Goal: Navigation & Orientation: Find specific page/section

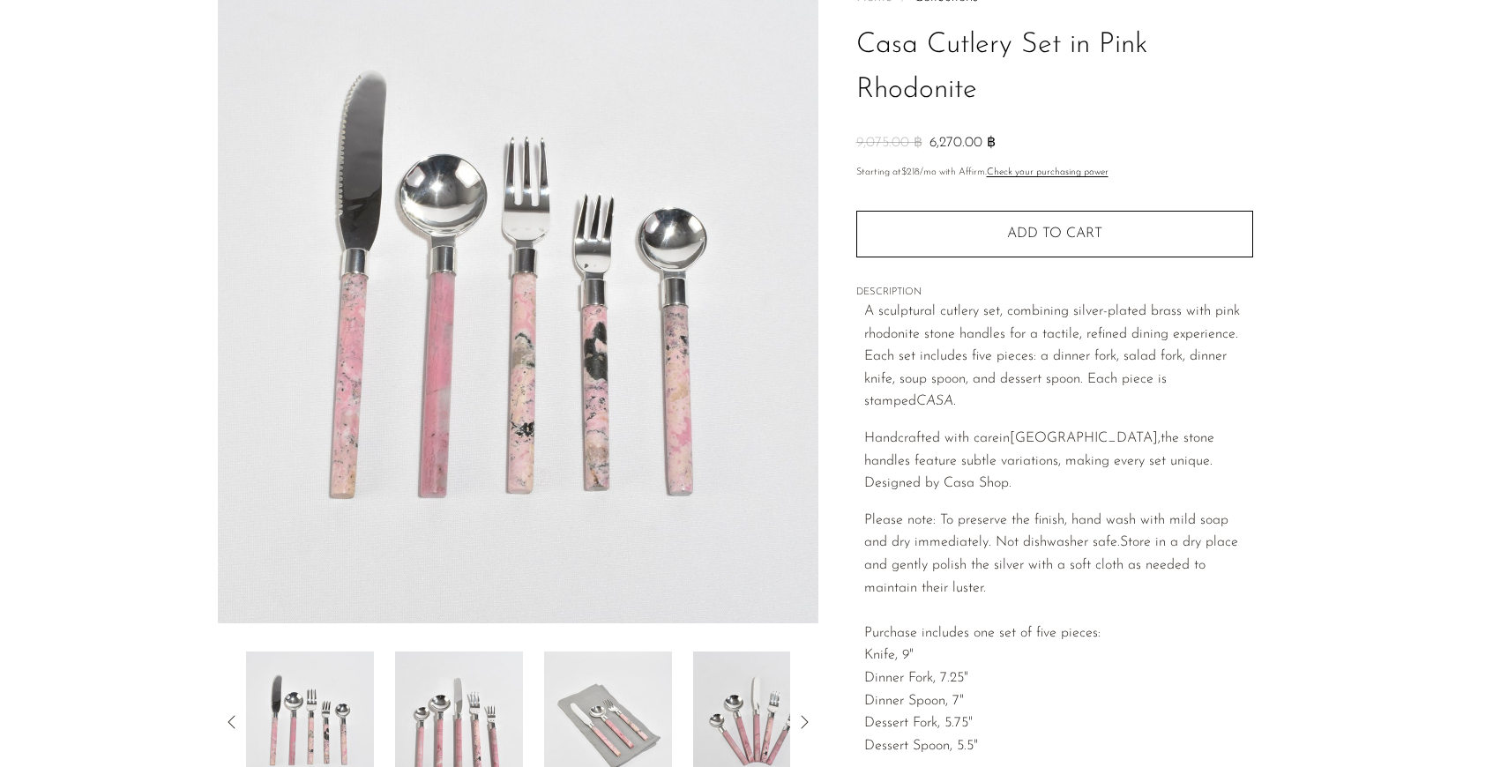
scroll to position [70, 0]
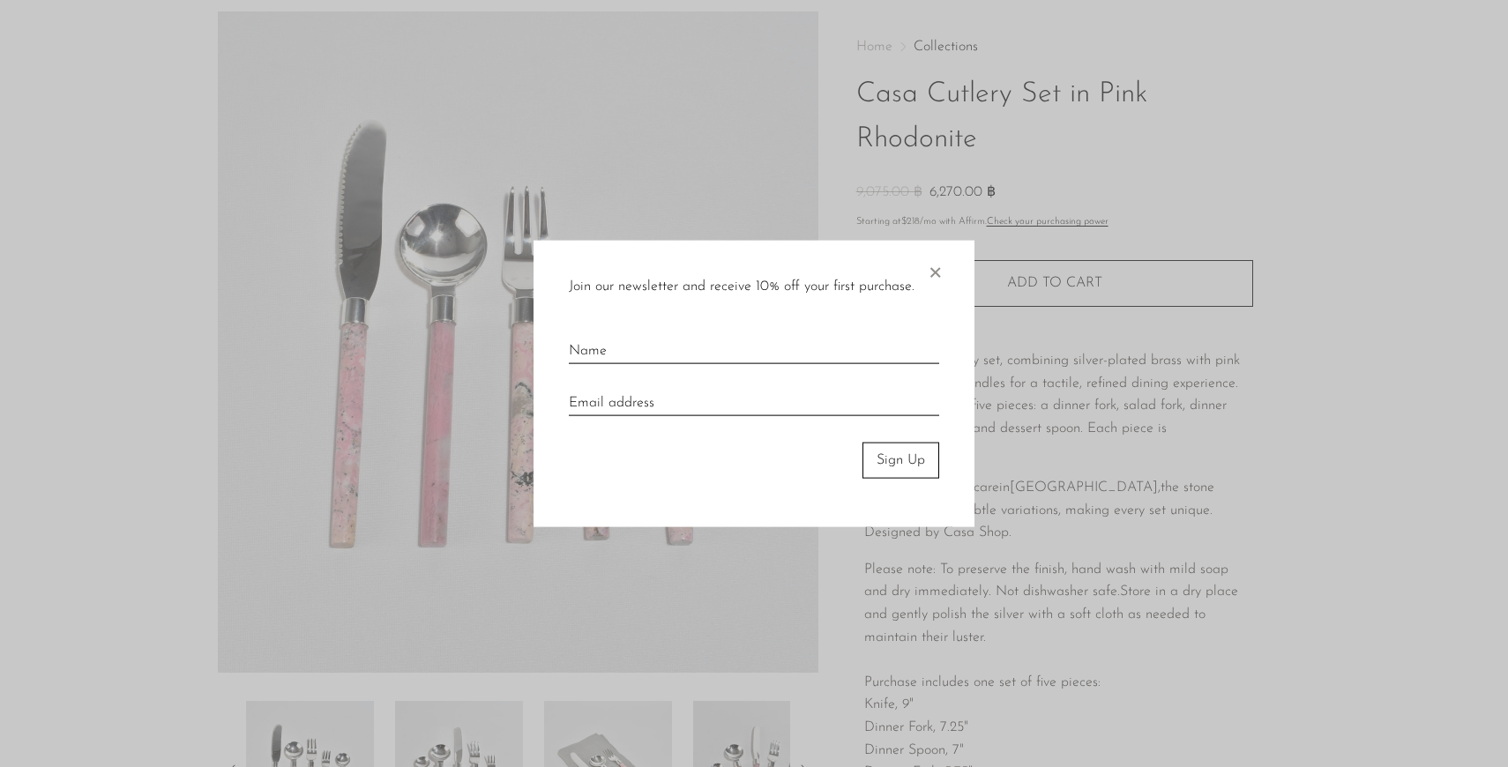
click at [1097, 399] on div at bounding box center [754, 383] width 1508 height 767
click at [924, 263] on div "Join our newsletter and receive 10% off your first purchase. × Sign Up" at bounding box center [754, 384] width 441 height 287
click at [936, 275] on span "×" at bounding box center [935, 269] width 18 height 56
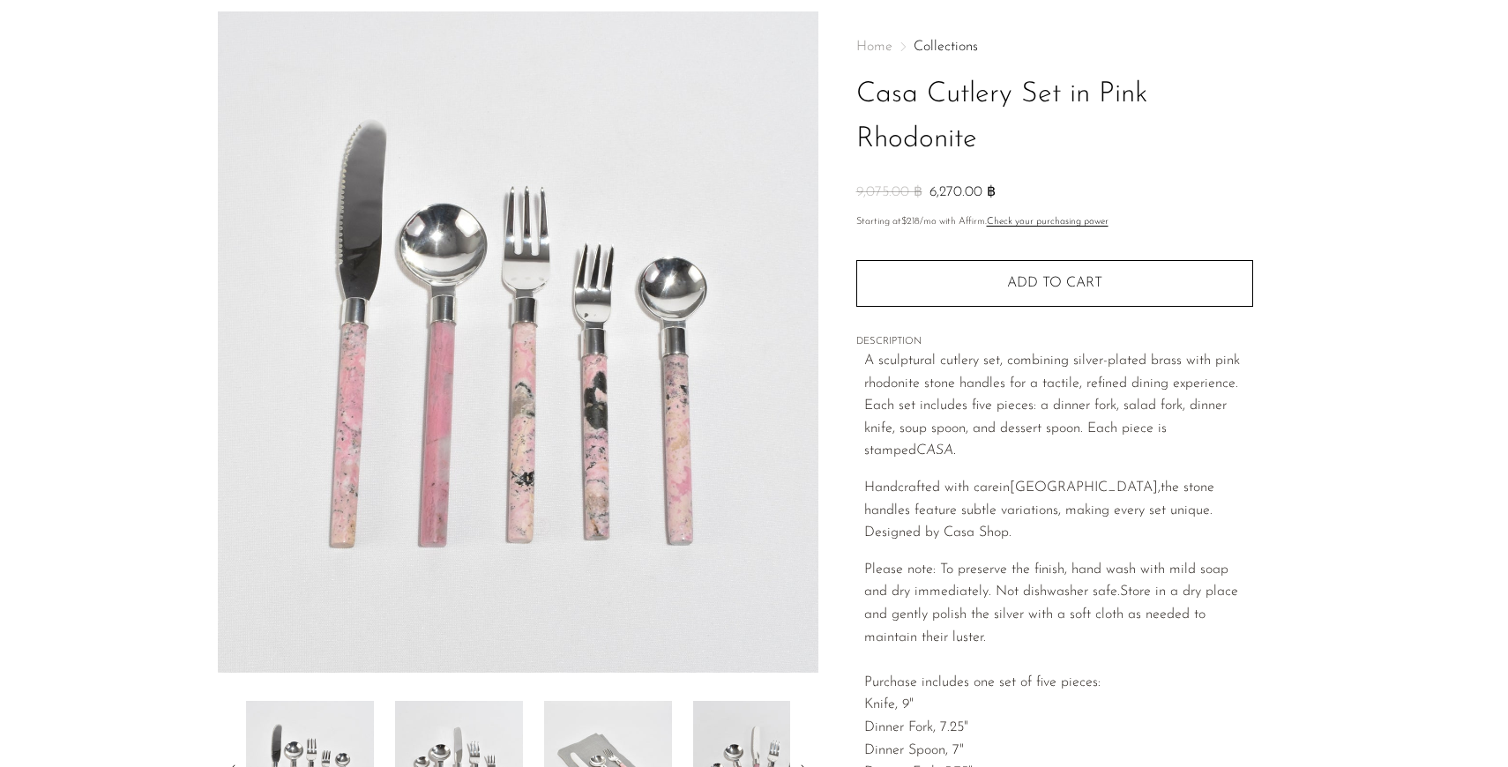
scroll to position [0, 0]
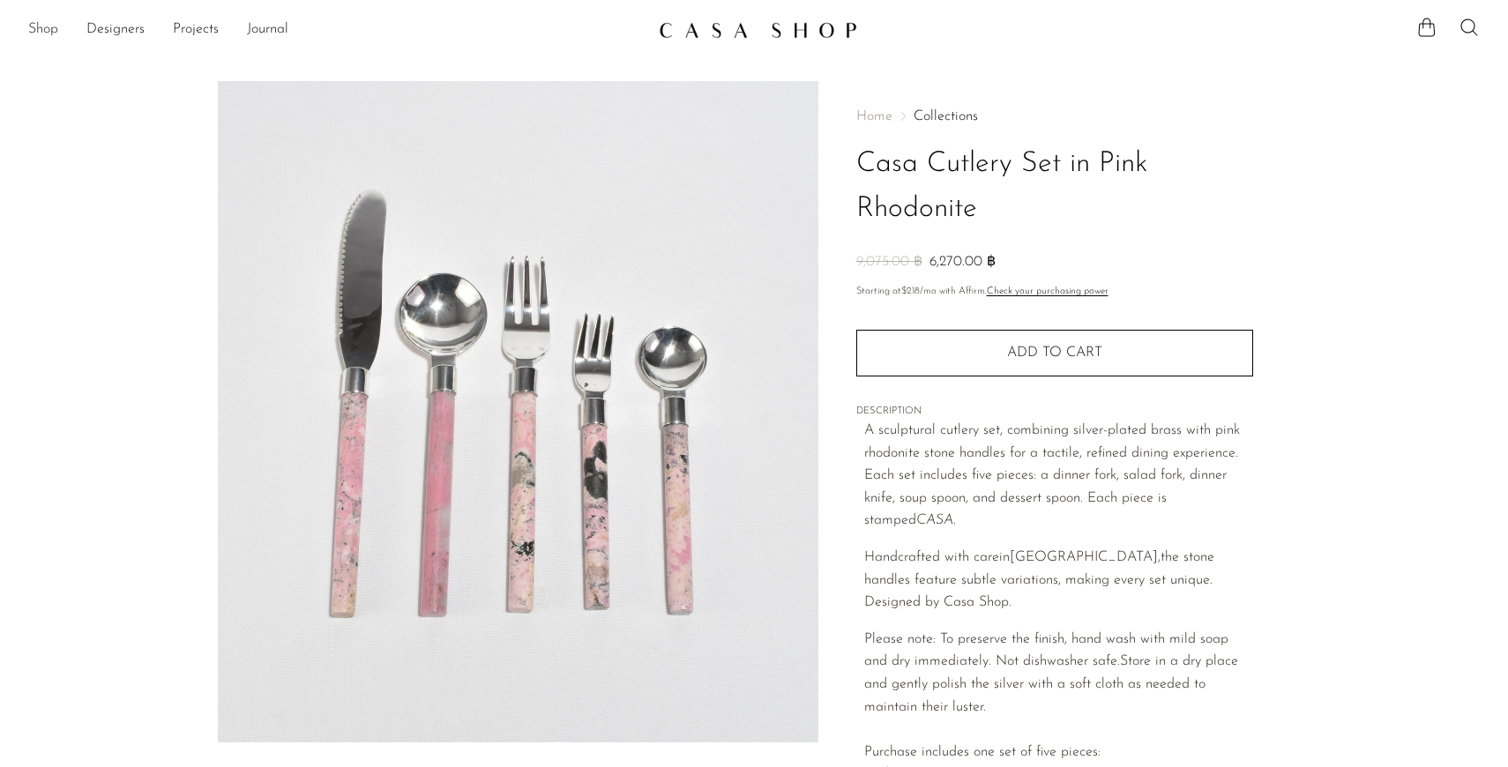
click at [52, 27] on link "Shop" at bounding box center [43, 30] width 30 height 23
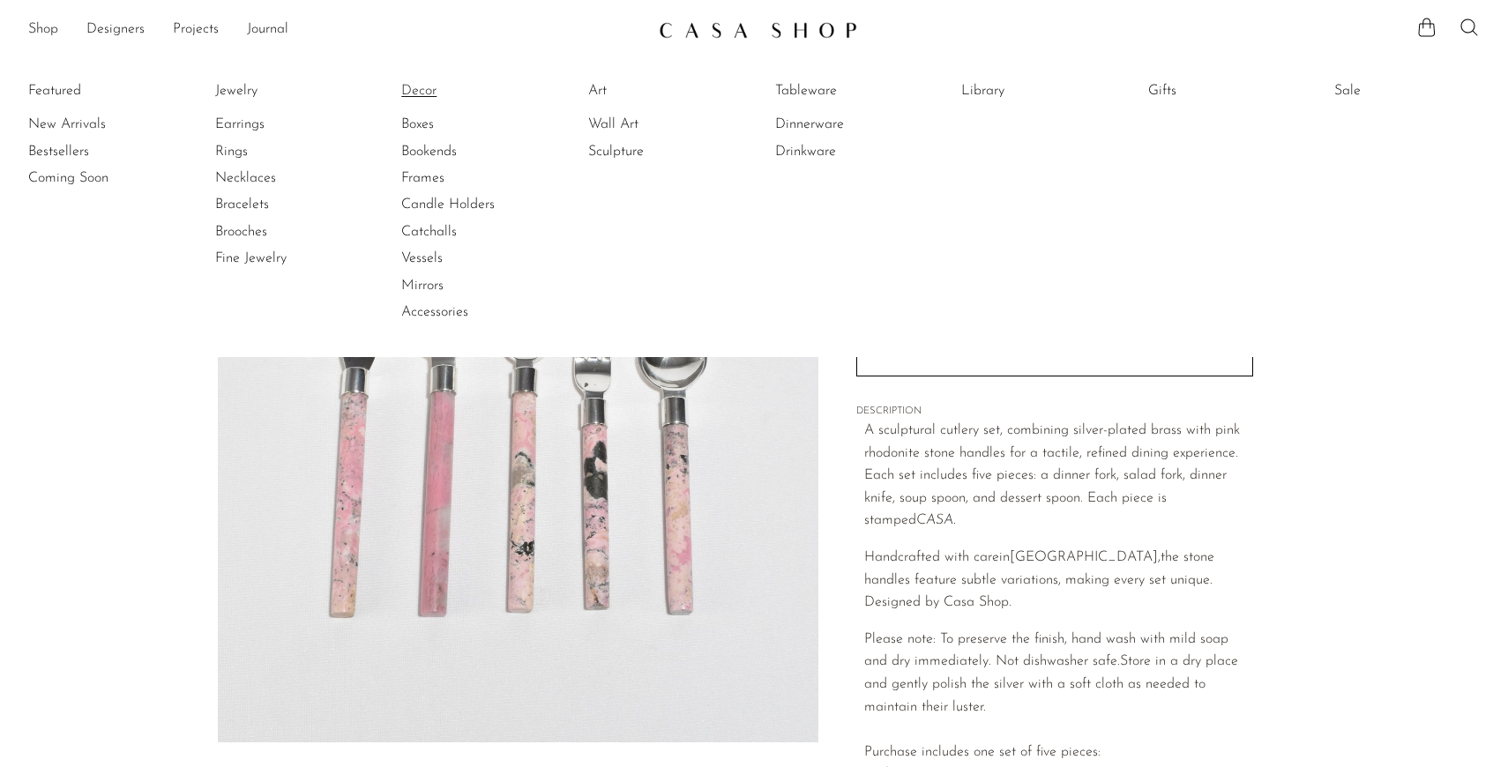
click at [419, 92] on link "Decor" at bounding box center [467, 90] width 132 height 19
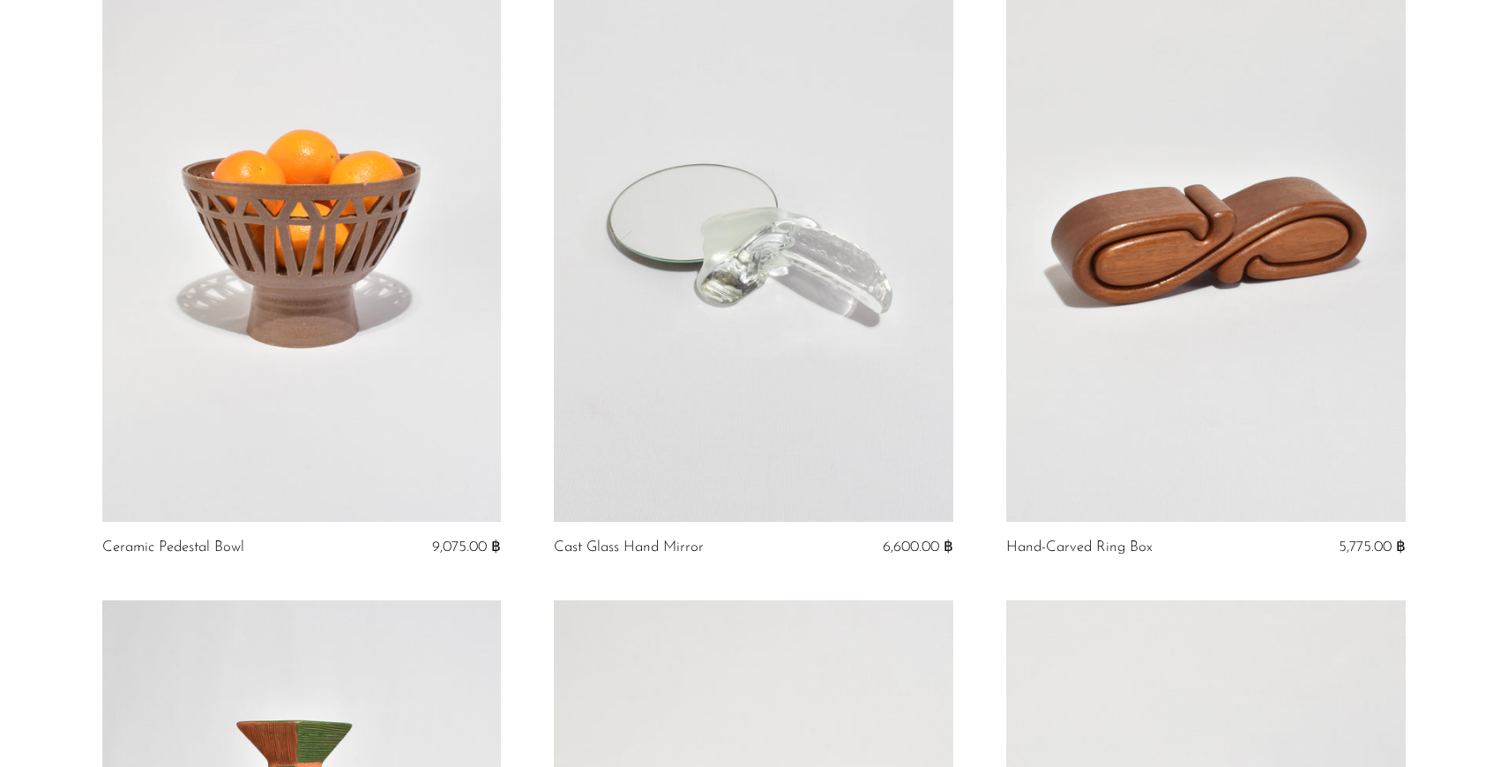
scroll to position [3428, 0]
